Goal: Navigation & Orientation: Understand site structure

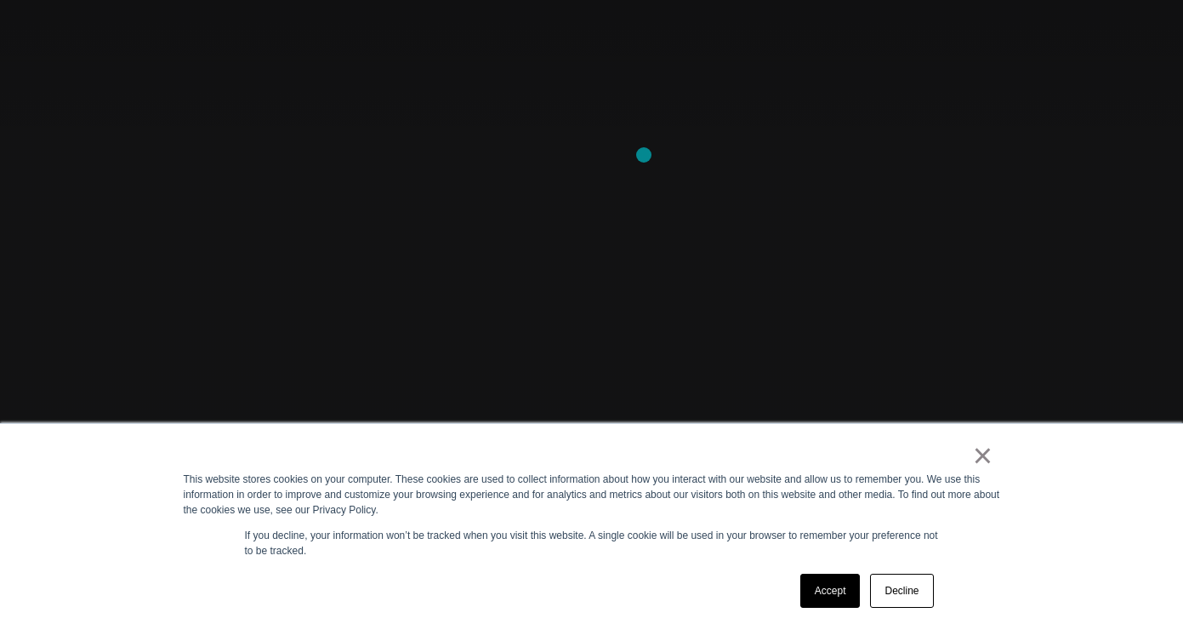
scroll to position [197, 0]
click at [829, 612] on div "Accept Decline" at bounding box center [868, 590] width 144 height 44
click at [829, 591] on link "Accept" at bounding box center [831, 590] width 60 height 34
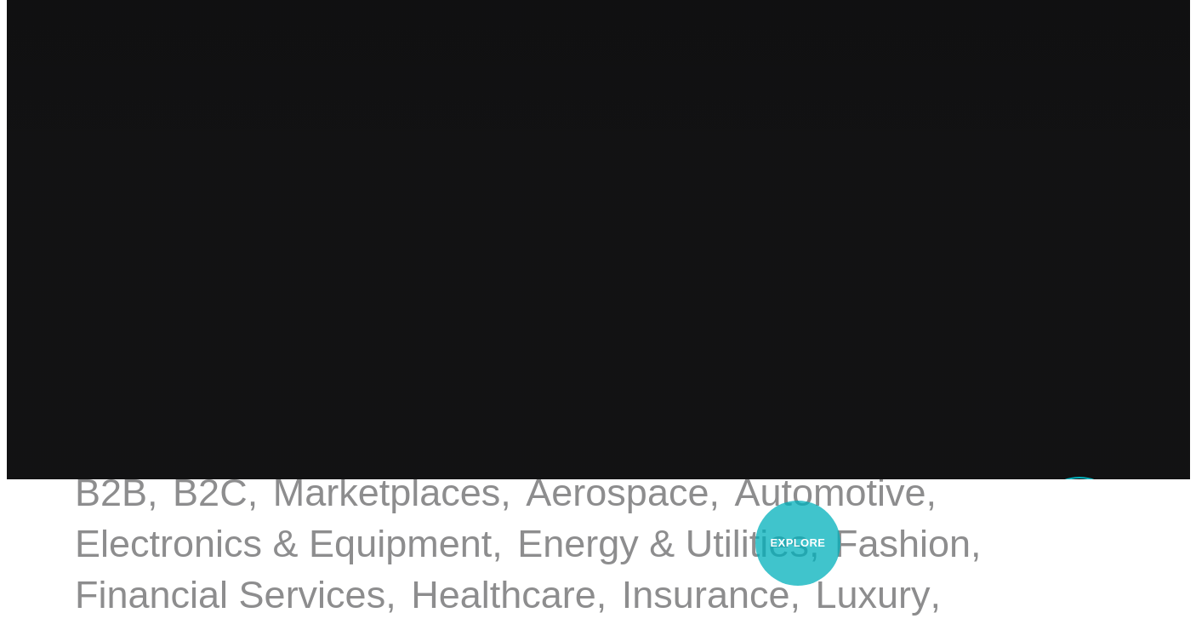
scroll to position [0, 0]
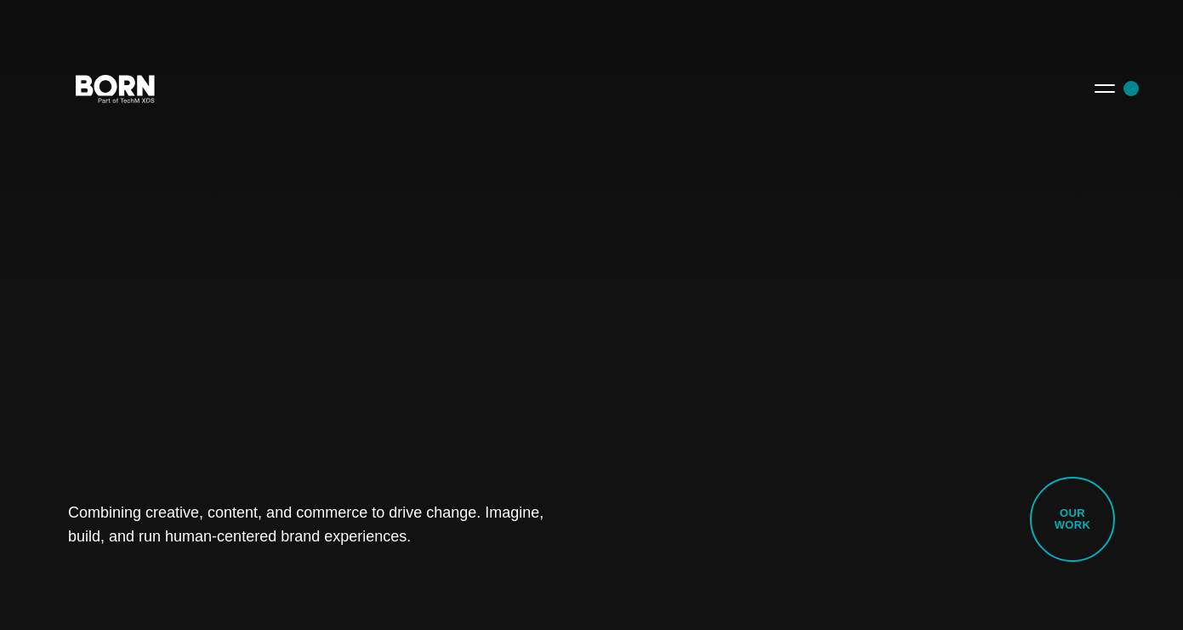
click at [1115, 86] on button "Primary Menu" at bounding box center [1105, 88] width 41 height 36
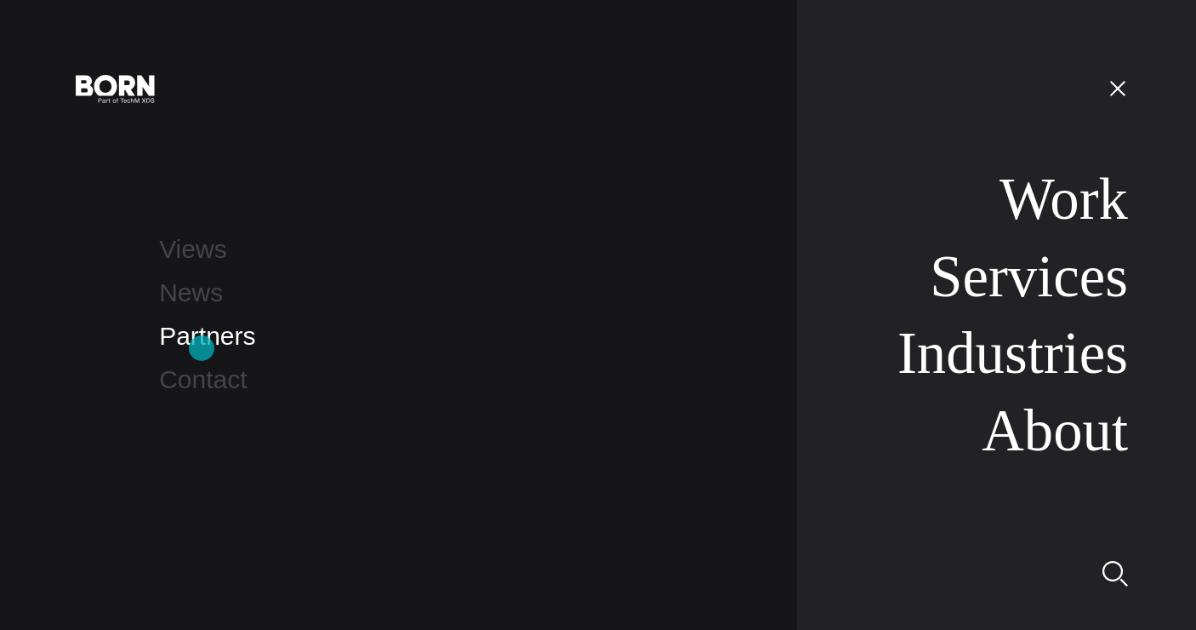
click at [202, 348] on link "Partners" at bounding box center [207, 336] width 96 height 28
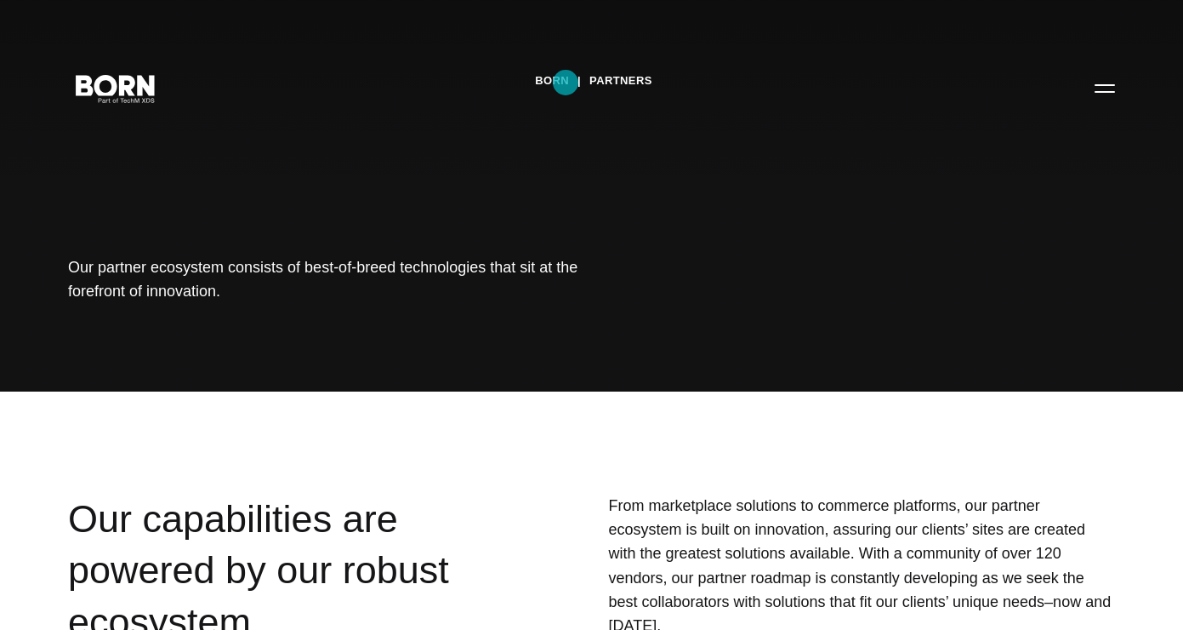
click at [566, 83] on link "BORN" at bounding box center [552, 81] width 34 height 26
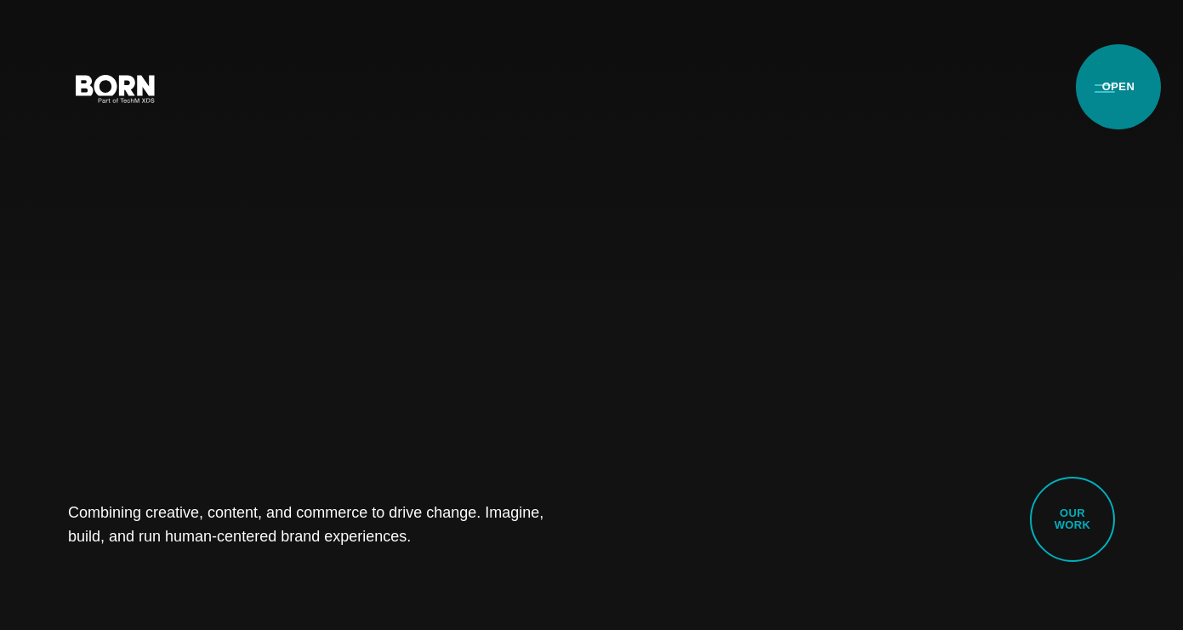
click at [1119, 87] on button "Primary Menu" at bounding box center [1105, 88] width 41 height 36
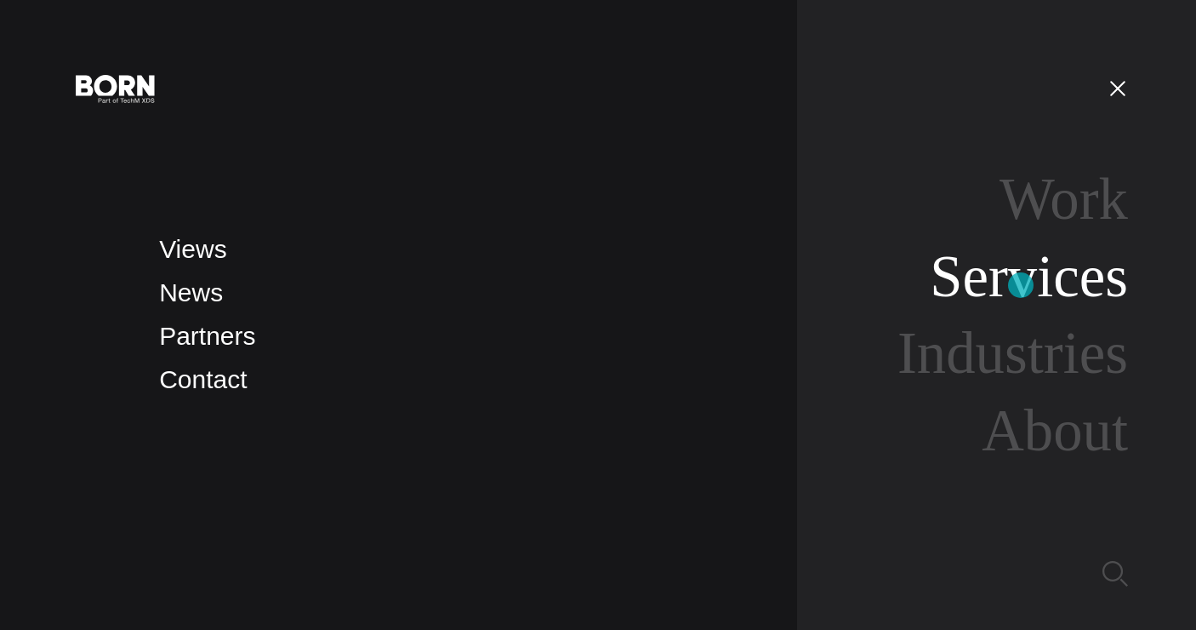
click at [1021, 285] on link "Services" at bounding box center [1029, 276] width 198 height 65
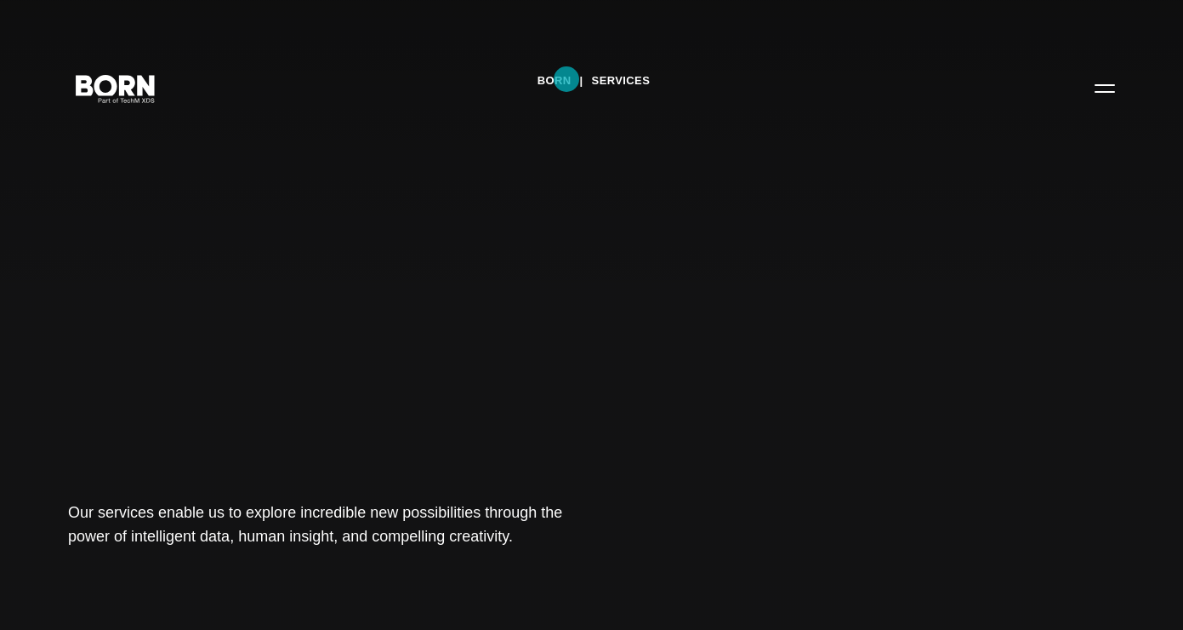
click at [567, 79] on link "BORN" at bounding box center [555, 81] width 34 height 26
